Goal: Obtain resource: Obtain resource

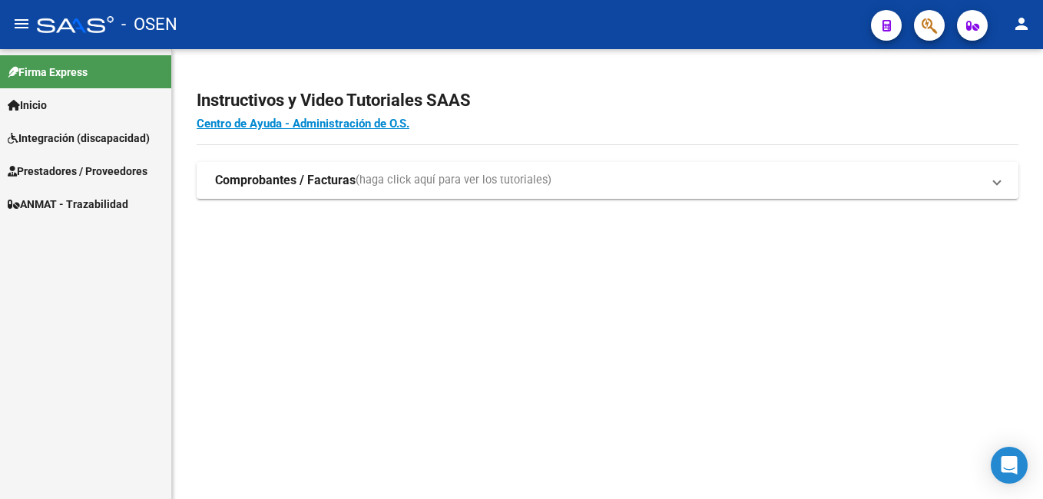
click at [68, 138] on span "Integración (discapacidad)" at bounding box center [79, 138] width 142 height 17
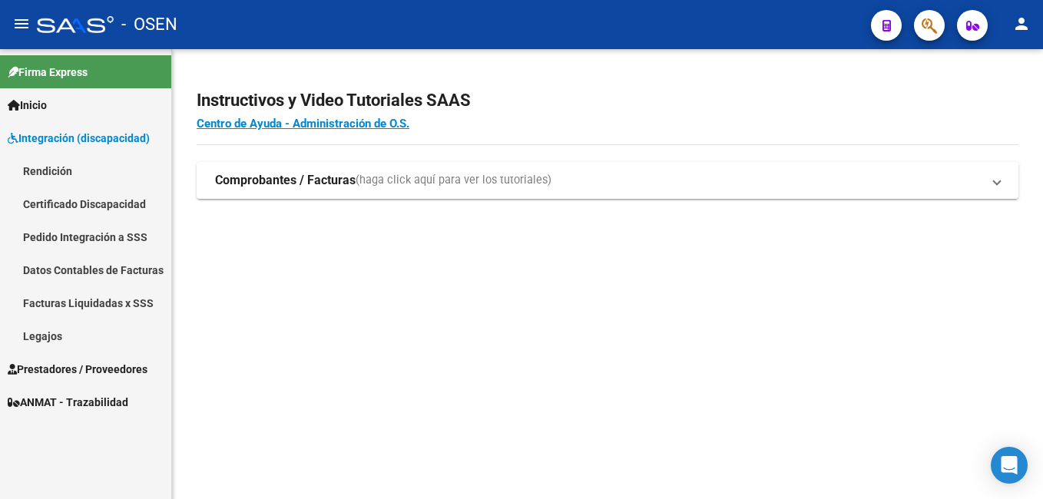
click at [80, 339] on link "Legajos" at bounding box center [85, 336] width 171 height 33
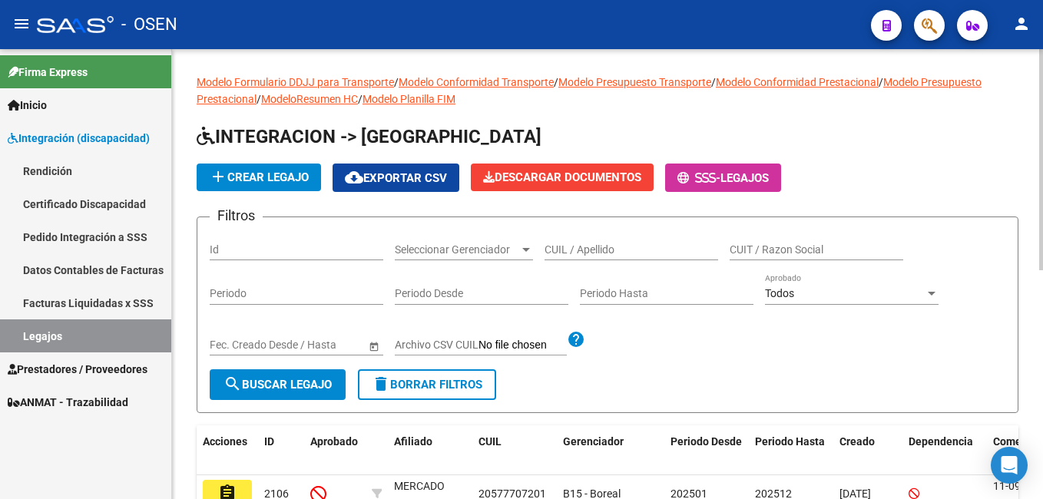
click at [231, 251] on input "Id" at bounding box center [297, 250] width 174 height 13
type input "2106"
click at [260, 381] on span "search Buscar Legajo" at bounding box center [278, 385] width 108 height 14
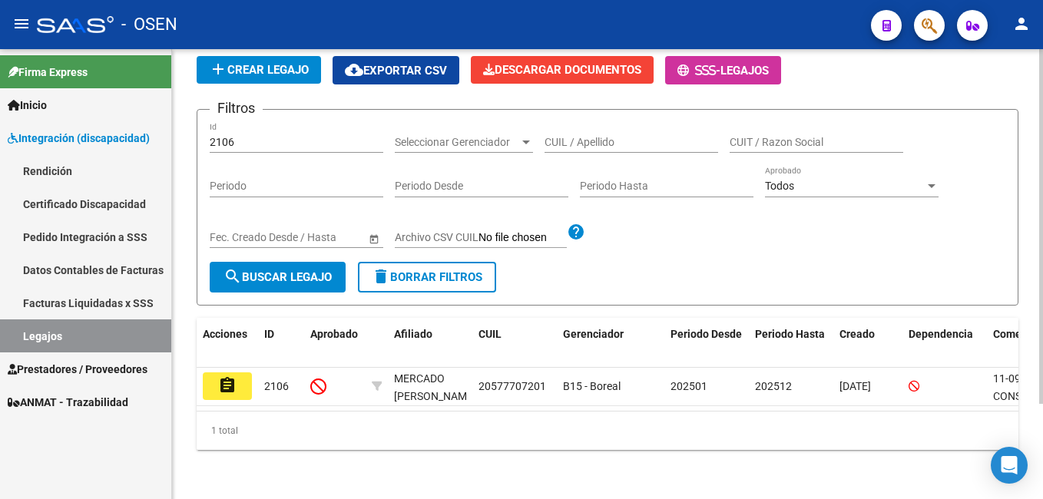
scroll to position [121, 0]
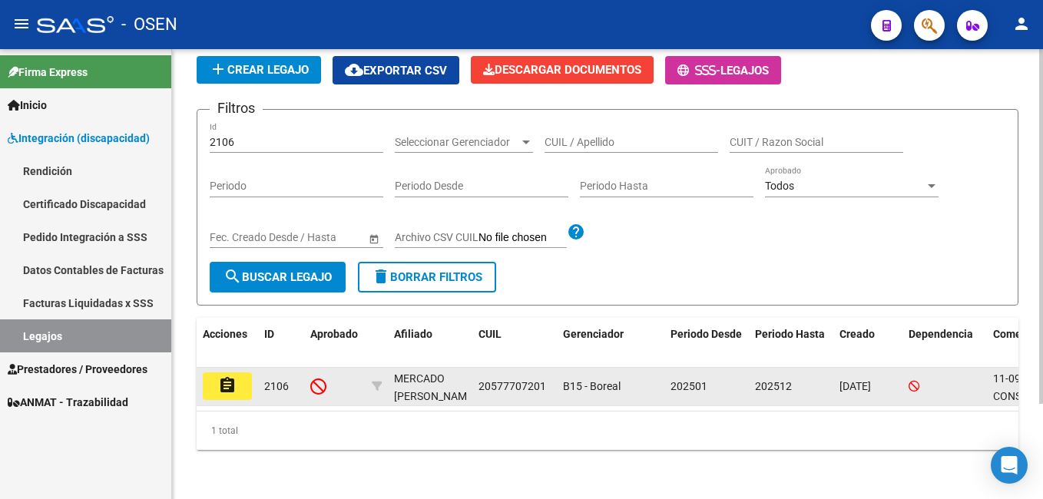
click at [233, 376] on mat-icon "assignment" at bounding box center [227, 385] width 18 height 18
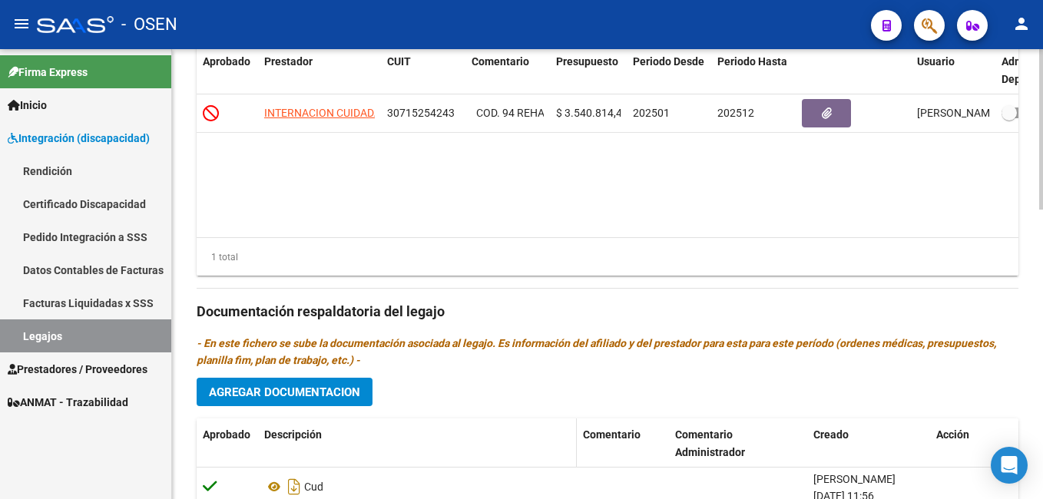
scroll to position [768, 0]
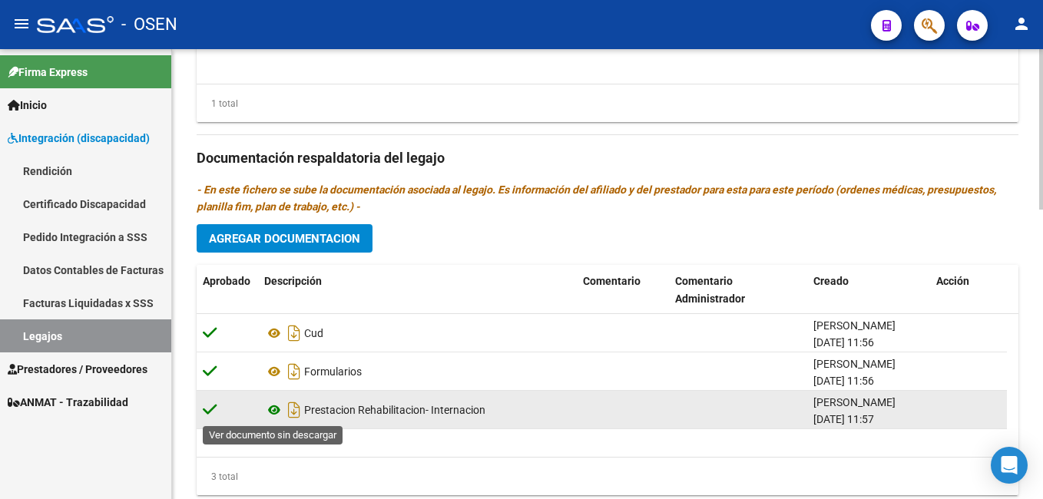
click at [276, 410] on icon at bounding box center [274, 410] width 20 height 18
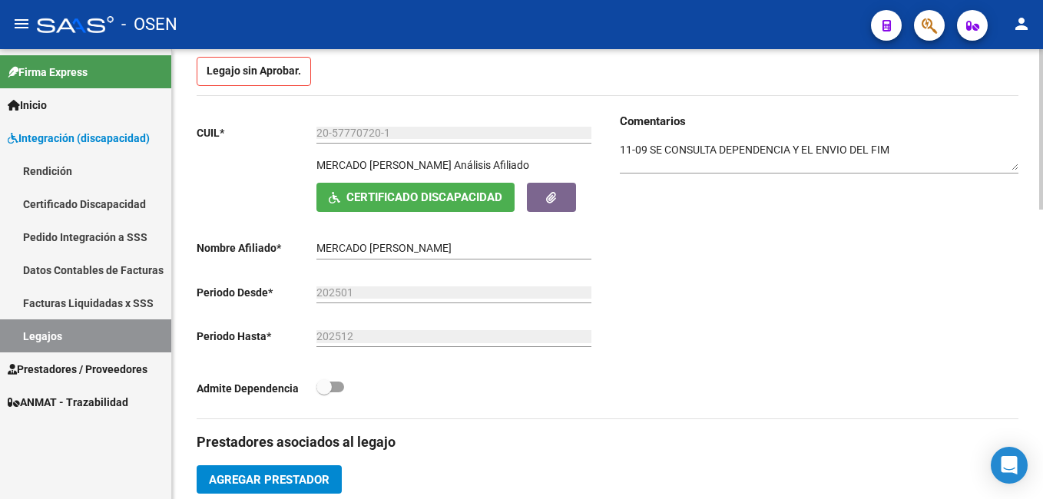
scroll to position [0, 0]
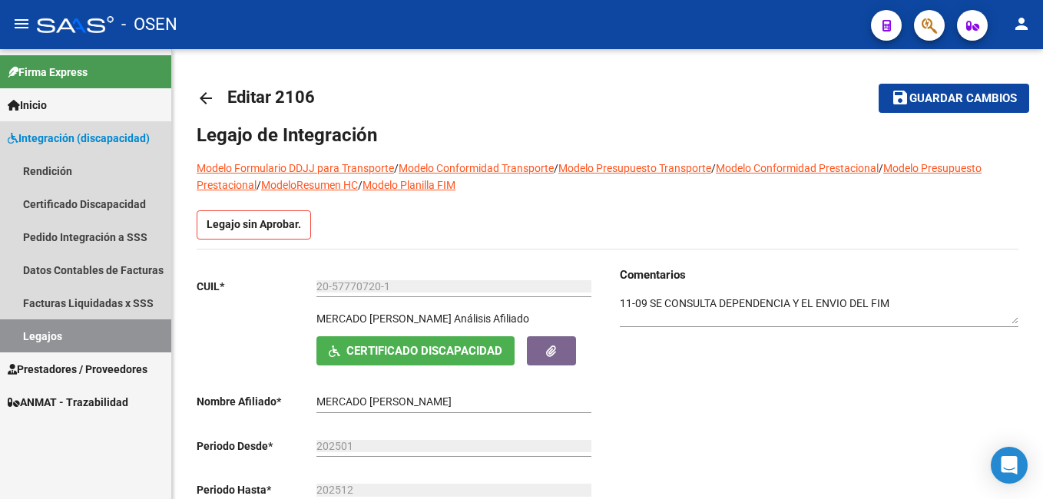
click at [65, 334] on link "Legajos" at bounding box center [85, 336] width 171 height 33
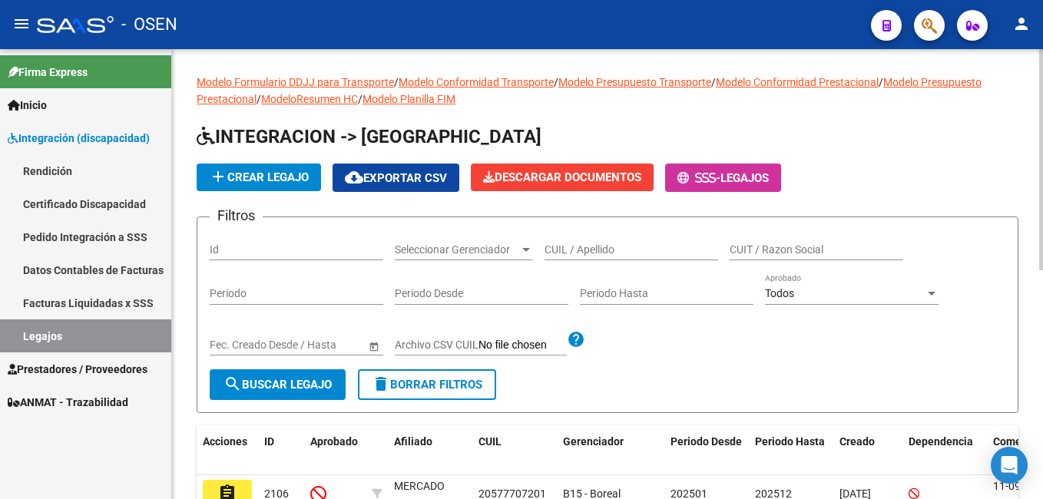
click at [267, 250] on input "Id" at bounding box center [297, 250] width 174 height 13
type input "2105"
click at [286, 382] on span "search Buscar Legajo" at bounding box center [278, 385] width 108 height 14
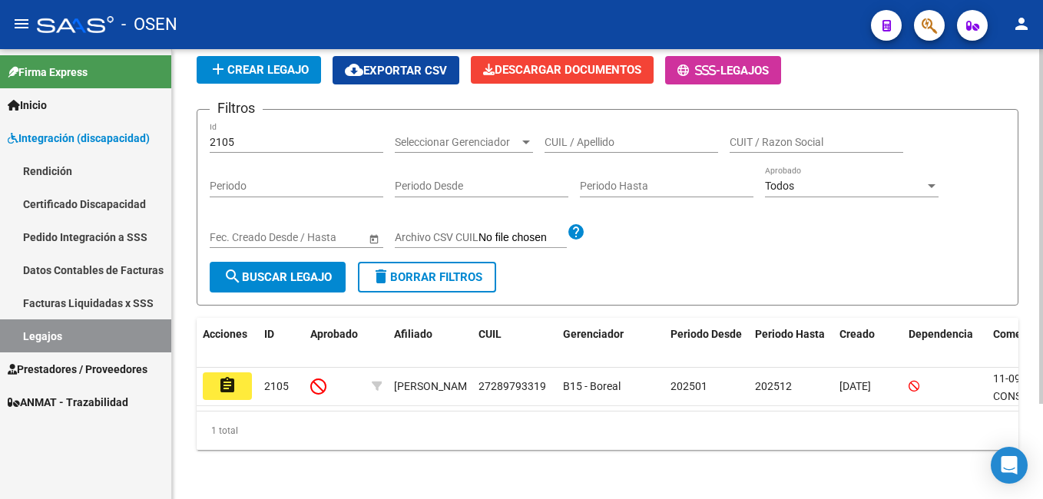
scroll to position [121, 0]
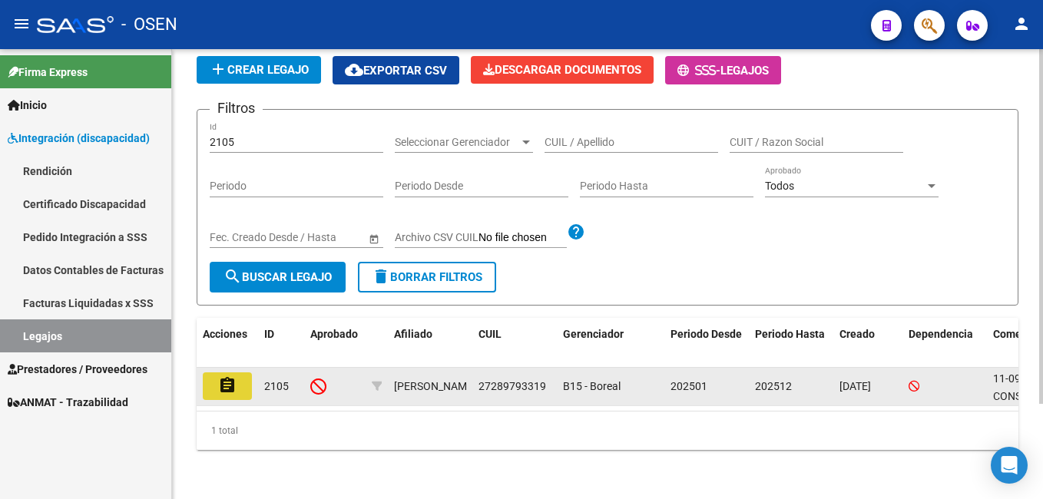
click at [240, 373] on button "assignment" at bounding box center [227, 387] width 49 height 28
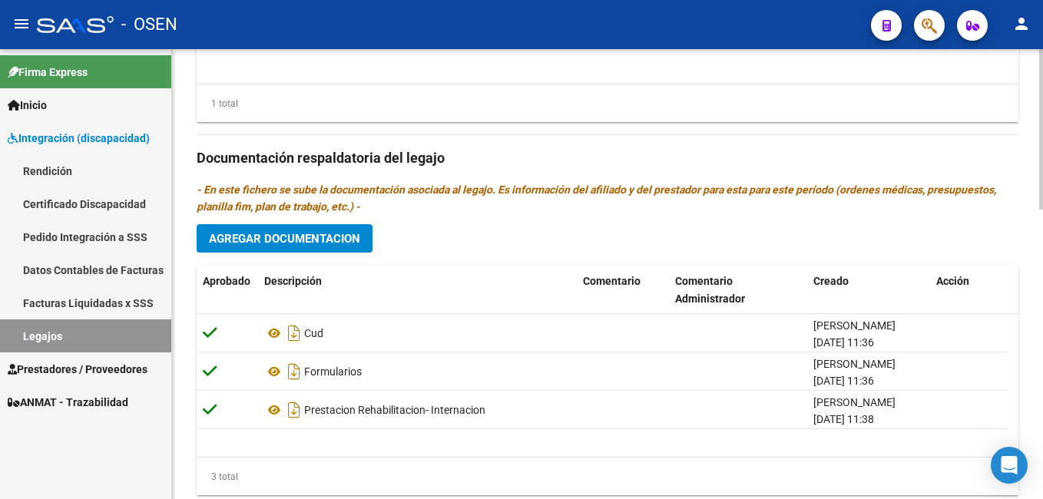
scroll to position [814, 0]
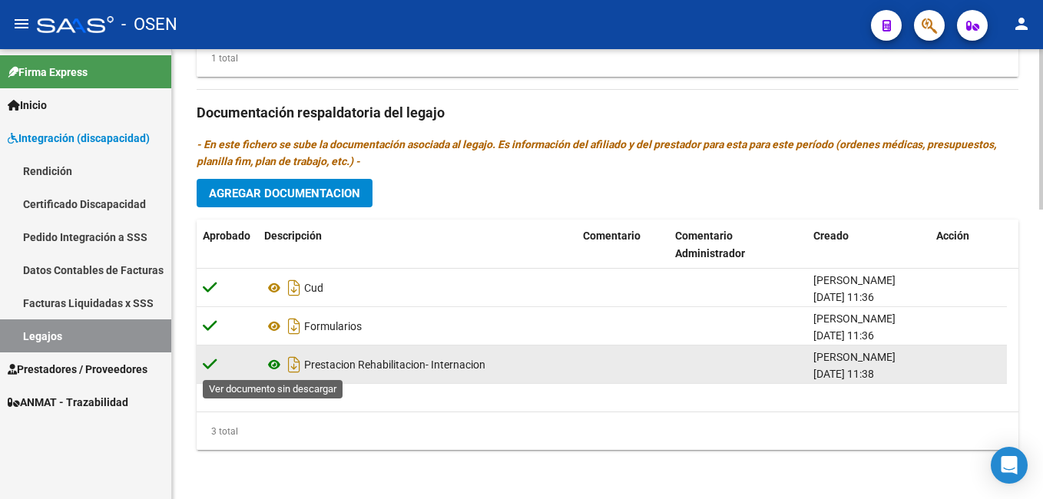
click at [276, 365] on icon at bounding box center [274, 365] width 20 height 18
